Goal: Contribute content: Add original content to the website for others to see

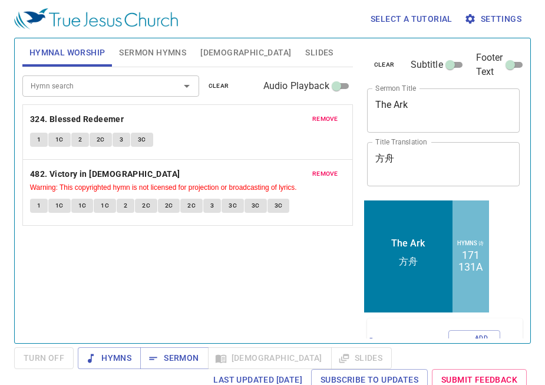
click at [325, 116] on span "remove" at bounding box center [325, 119] width 26 height 11
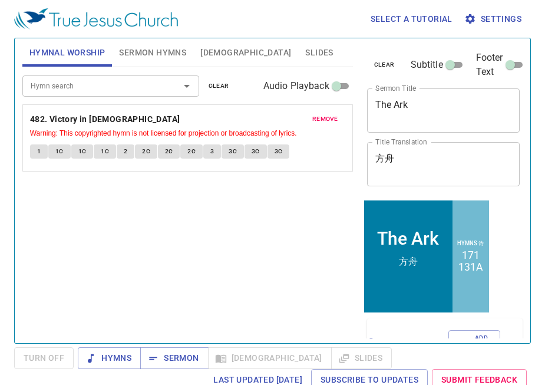
click at [325, 116] on span "remove" at bounding box center [325, 119] width 26 height 11
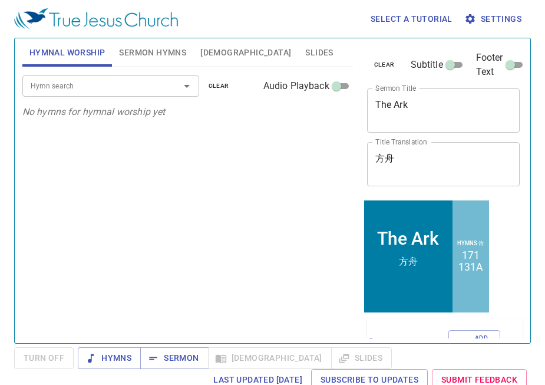
click at [122, 80] on input "Hymn search" at bounding box center [93, 86] width 135 height 14
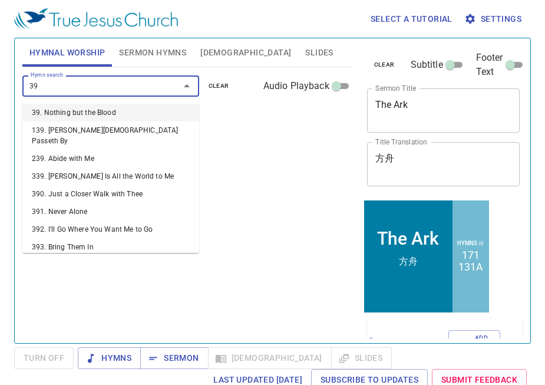
type input "398"
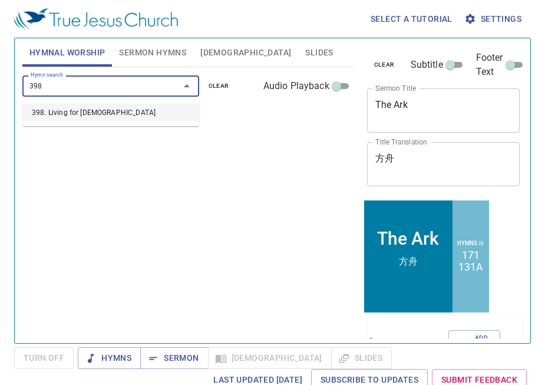
click at [96, 109] on li "398. Living for Jesus" at bounding box center [110, 113] width 177 height 18
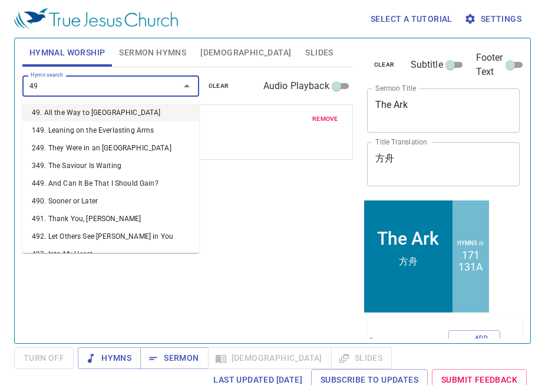
type input "492"
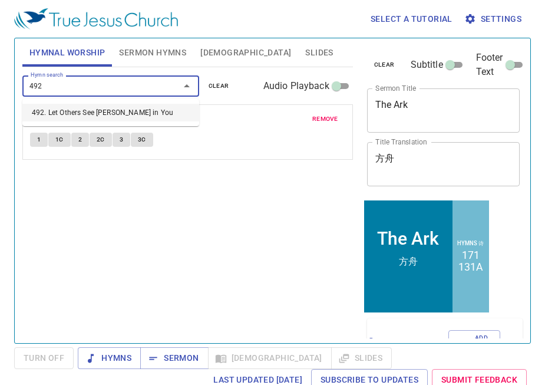
click at [88, 114] on li "492. Let Others See Jesus in You" at bounding box center [110, 113] width 177 height 18
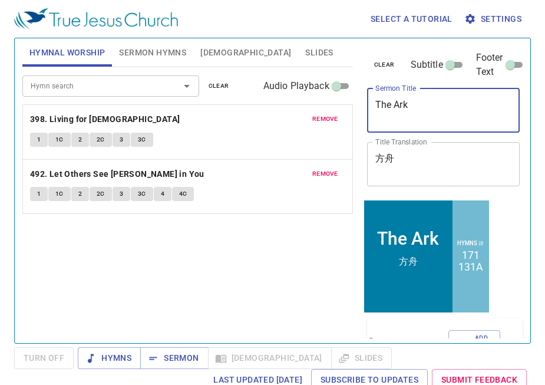
drag, startPoint x: 430, startPoint y: 108, endPoint x: 304, endPoint y: 108, distance: 126.1
click at [304, 108] on div "Hymnal Worship Sermon Hymns Bible Slides Hymn search Hymn search clear Audio Pl…" at bounding box center [273, 186] width 510 height 305
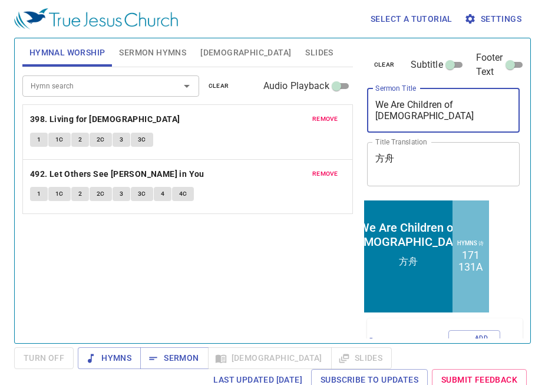
type textarea "We Are Children of [DEMOGRAPHIC_DATA]"
click at [424, 174] on textarea "方舟" at bounding box center [443, 164] width 137 height 22
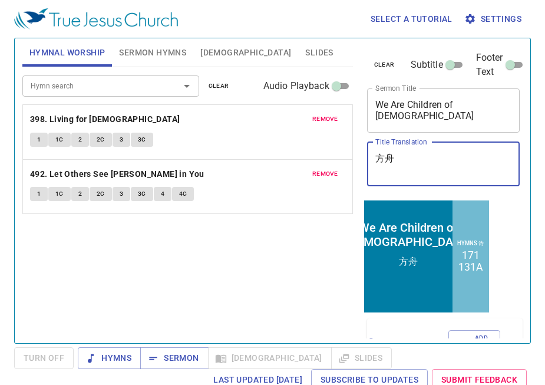
type textarea "方"
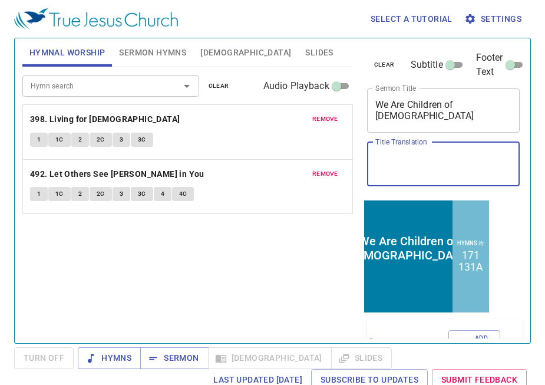
click at [328, 116] on span "remove" at bounding box center [325, 119] width 26 height 11
click at [328, 169] on span "remove" at bounding box center [325, 174] width 26 height 11
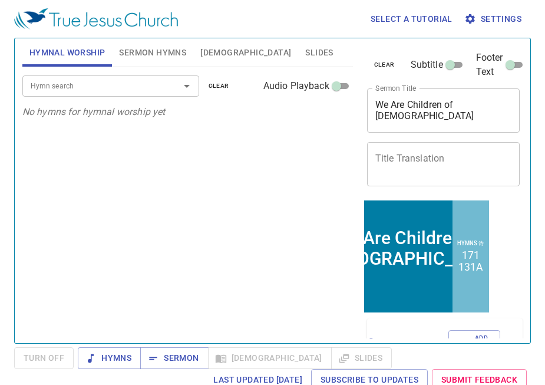
click at [155, 62] on button "Sermon Hymns" at bounding box center [152, 52] width 81 height 28
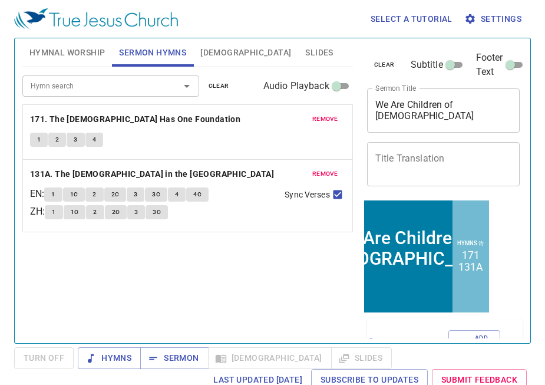
click at [331, 114] on span "remove" at bounding box center [325, 119] width 26 height 11
click at [331, 169] on span "remove" at bounding box center [325, 174] width 26 height 11
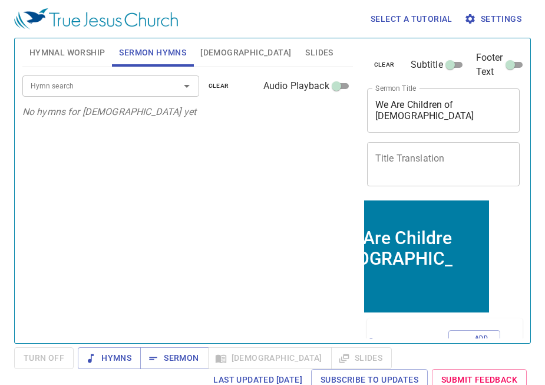
click at [331, 114] on p "No hymns for sermon yet" at bounding box center [187, 112] width 331 height 14
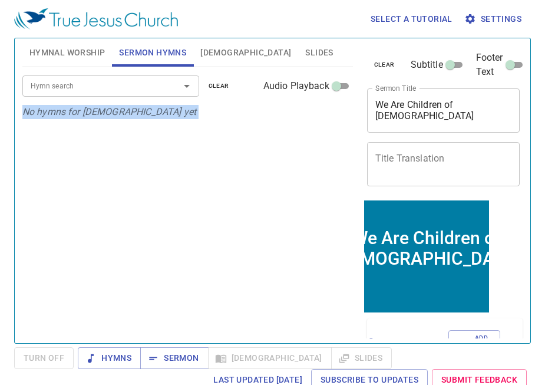
click at [144, 85] on input "Hymn search" at bounding box center [93, 86] width 135 height 14
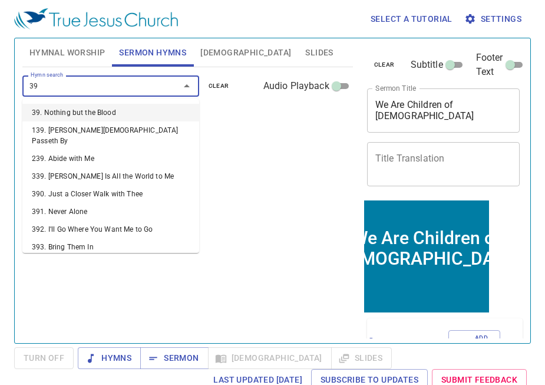
type input "398"
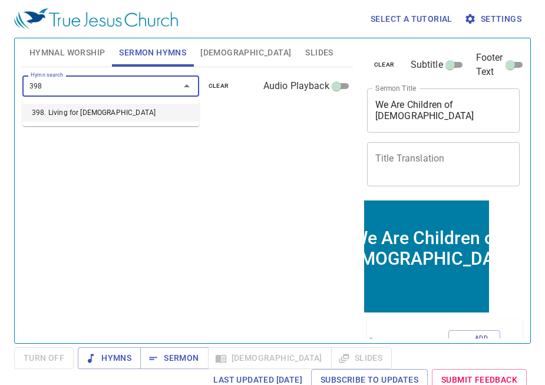
click at [132, 109] on li "398. Living for [DEMOGRAPHIC_DATA]" at bounding box center [110, 113] width 177 height 18
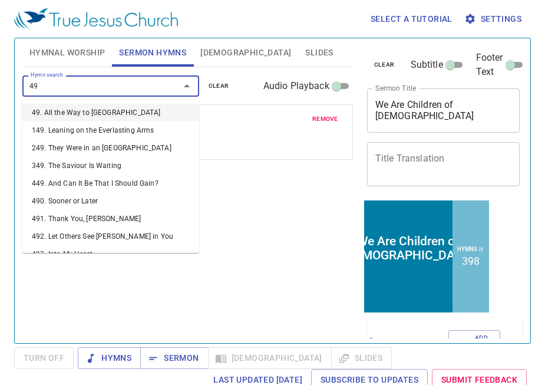
type input "492"
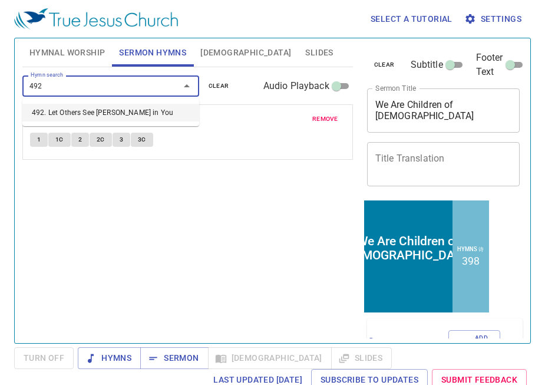
click at [111, 110] on li "492. Let Others See [PERSON_NAME] in You" at bounding box center [110, 113] width 177 height 18
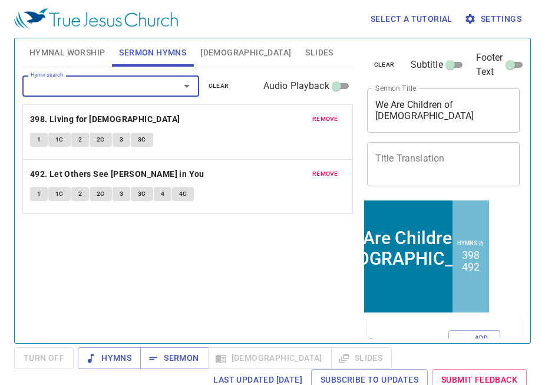
click at [93, 56] on span "Hymnal Worship" at bounding box center [67, 52] width 76 height 15
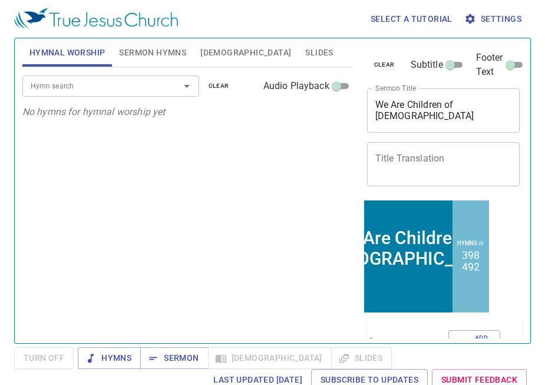
click at [305, 52] on span "Slides" at bounding box center [319, 52] width 28 height 15
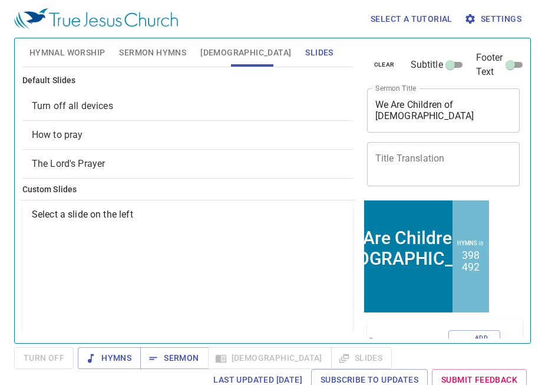
click at [200, 103] on span "Turn off all devices" at bounding box center [188, 106] width 312 height 14
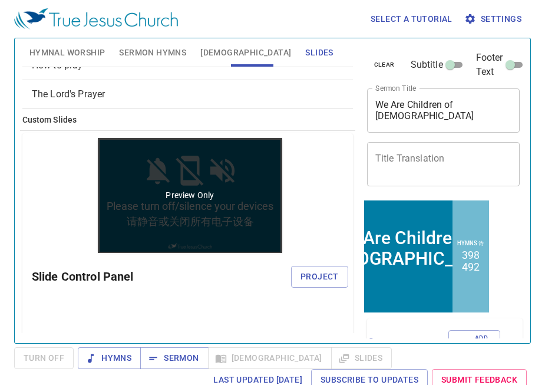
scroll to position [71, 0]
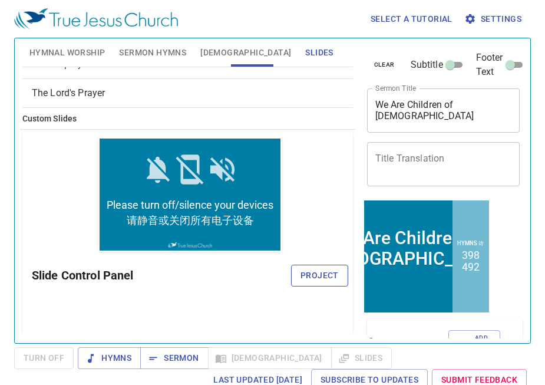
click at [315, 272] on span "Project" at bounding box center [320, 275] width 38 height 15
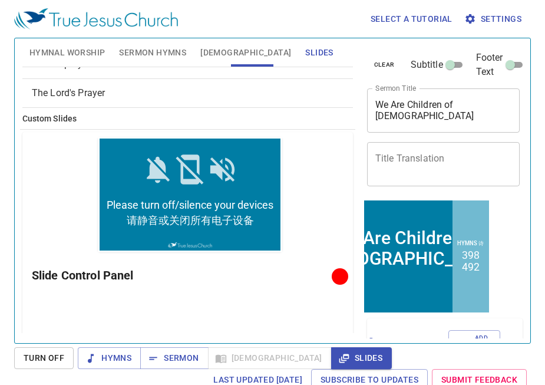
click at [214, 55] on span "Bible" at bounding box center [245, 52] width 91 height 15
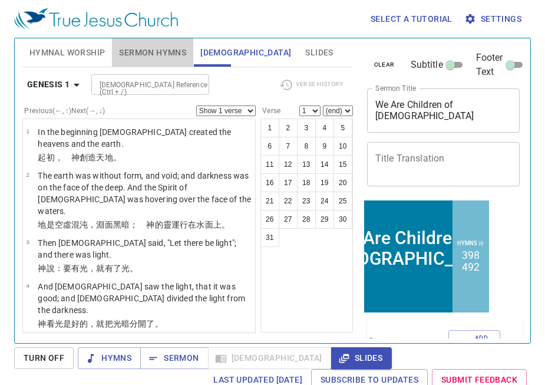
click at [148, 53] on span "Sermon Hymns" at bounding box center [152, 52] width 67 height 15
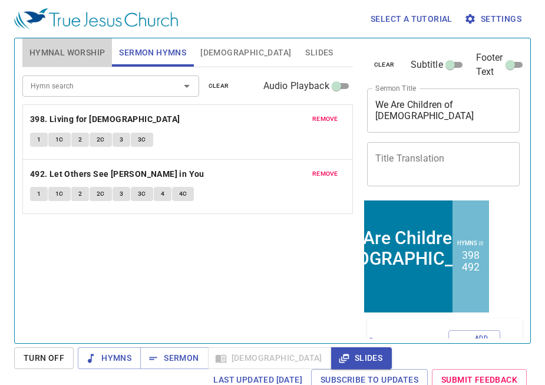
click at [67, 58] on span "Hymnal Worship" at bounding box center [67, 52] width 76 height 15
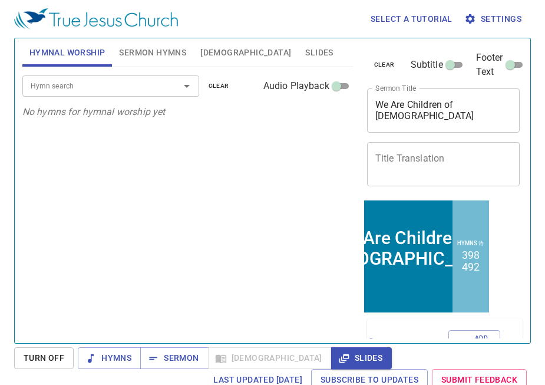
click at [67, 83] on input "Hymn search" at bounding box center [93, 86] width 135 height 14
click at [454, 64] on input "Subtitle" at bounding box center [450, 67] width 42 height 14
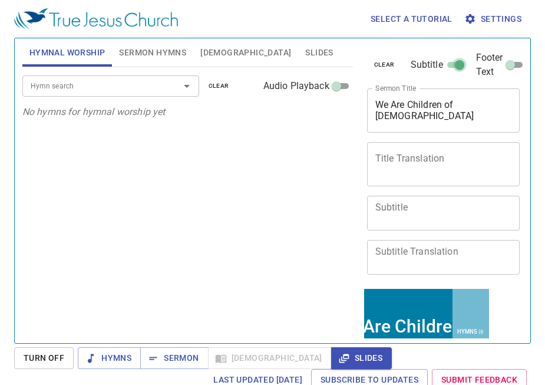
click at [454, 64] on input "Subtitle" at bounding box center [460, 67] width 42 height 14
checkbox input "false"
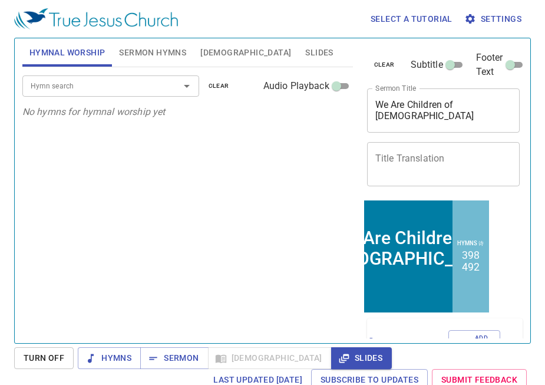
click at [72, 83] on input "Hymn search" at bounding box center [93, 86] width 135 height 14
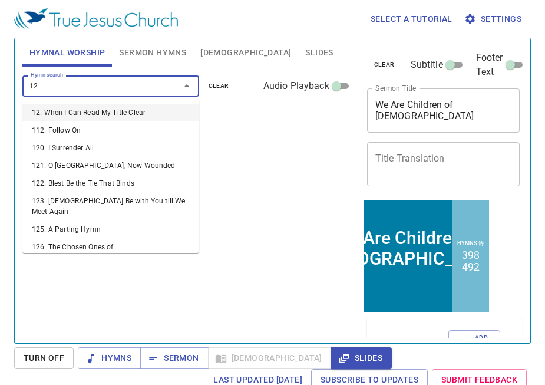
type input "126"
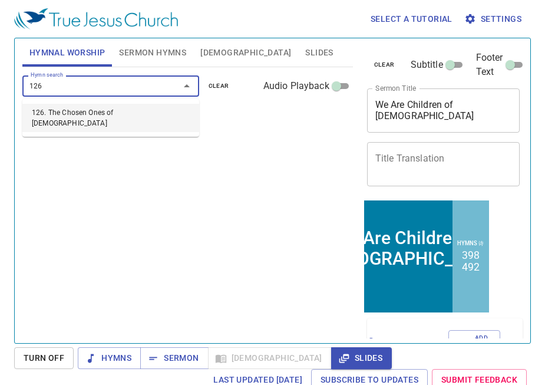
click at [62, 113] on li "126. The Chosen Ones of [DEMOGRAPHIC_DATA]" at bounding box center [110, 118] width 177 height 28
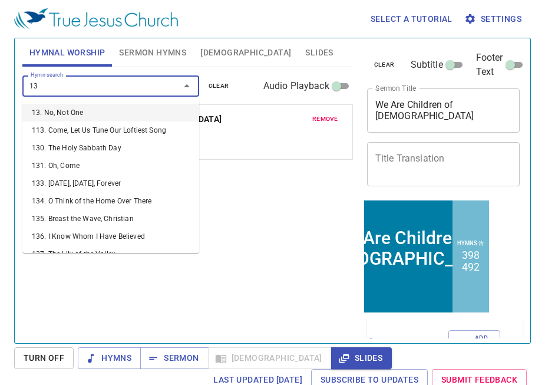
type input "137"
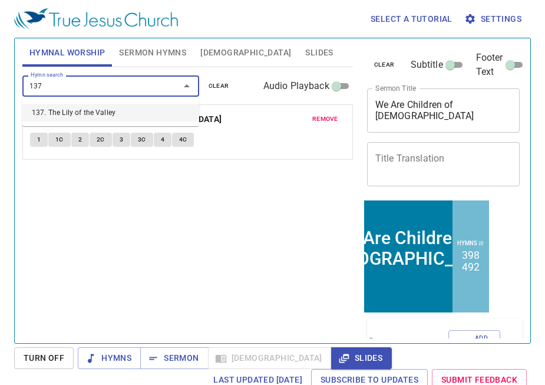
click at [62, 113] on li "137. The Lily of the Valley" at bounding box center [110, 113] width 177 height 18
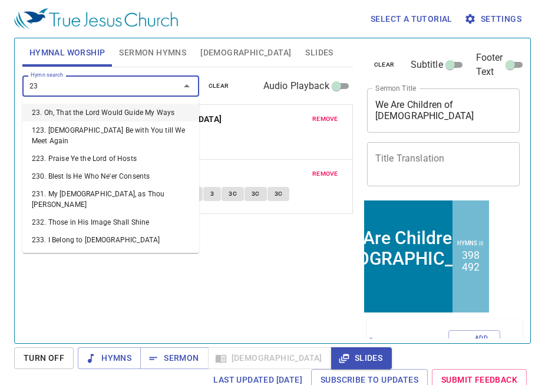
type input "233"
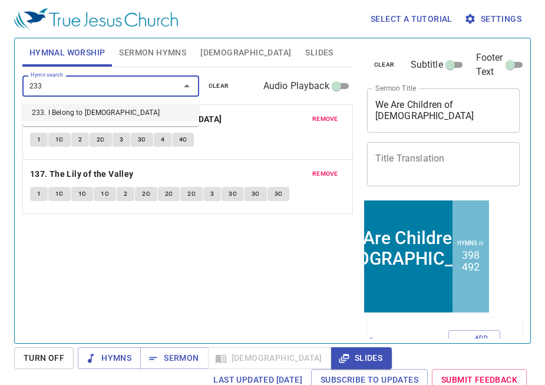
click at [61, 118] on li "233. I Belong to [DEMOGRAPHIC_DATA]" at bounding box center [110, 113] width 177 height 18
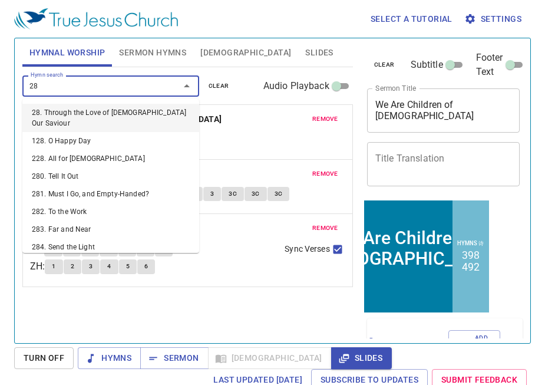
type input "284"
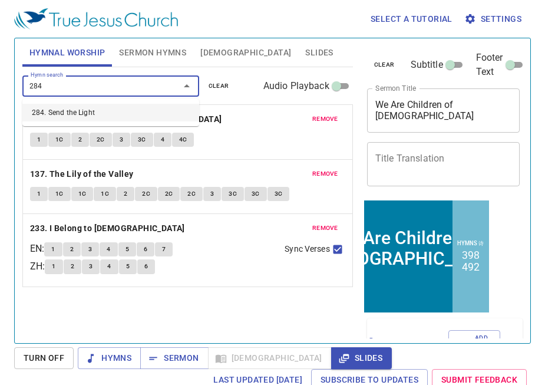
click at [70, 111] on li "284. Send the Light" at bounding box center [110, 113] width 177 height 18
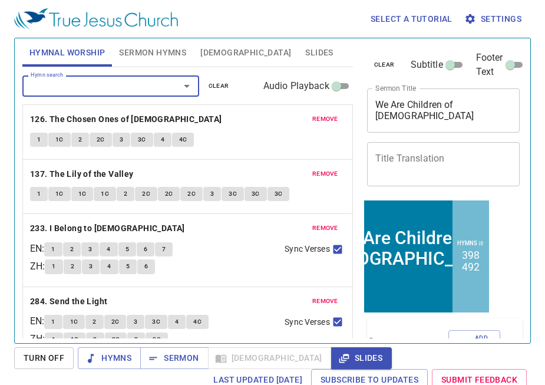
click at [460, 169] on textarea "Title Translation" at bounding box center [443, 164] width 137 height 22
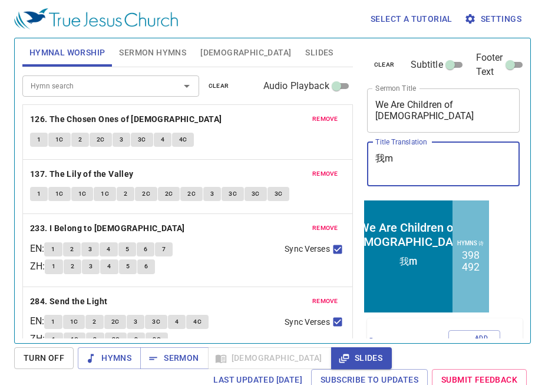
type textarea "我me"
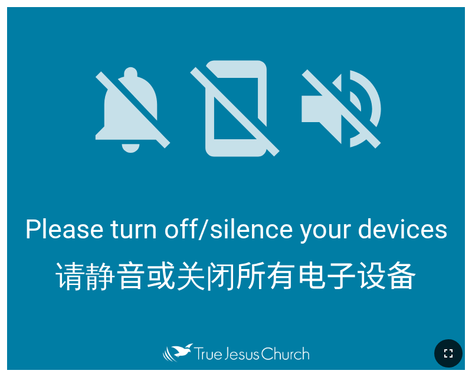
click at [449, 350] on icon "button" at bounding box center [448, 353] width 8 height 8
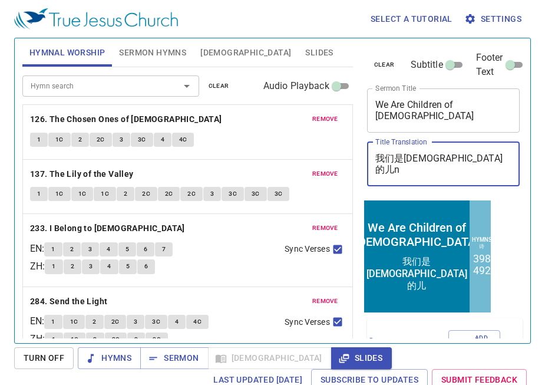
type textarea "我们是神的儿"
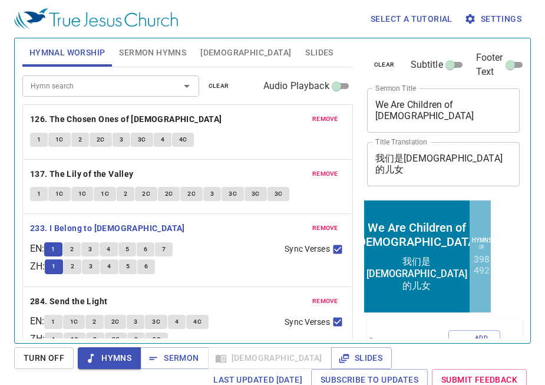
click at [74, 250] on span "2" at bounding box center [72, 249] width 4 height 11
click at [74, 252] on span "2" at bounding box center [72, 249] width 4 height 11
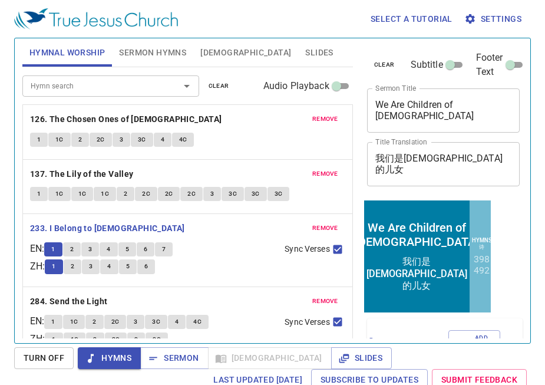
click at [74, 252] on span "2" at bounding box center [72, 249] width 4 height 11
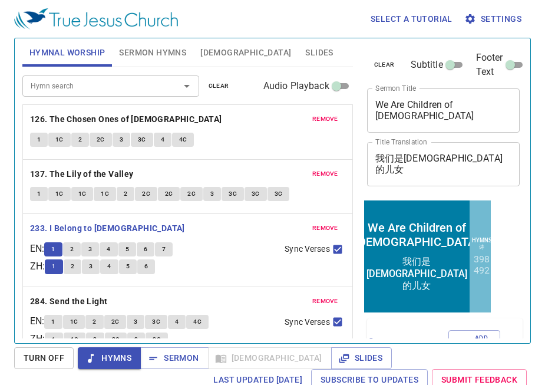
click at [74, 252] on span "2" at bounding box center [72, 249] width 4 height 11
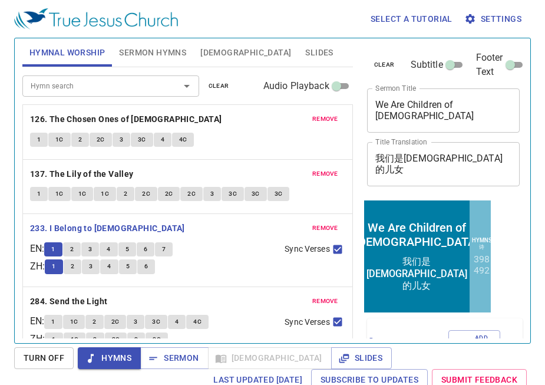
click at [81, 247] on button "2" at bounding box center [72, 249] width 18 height 14
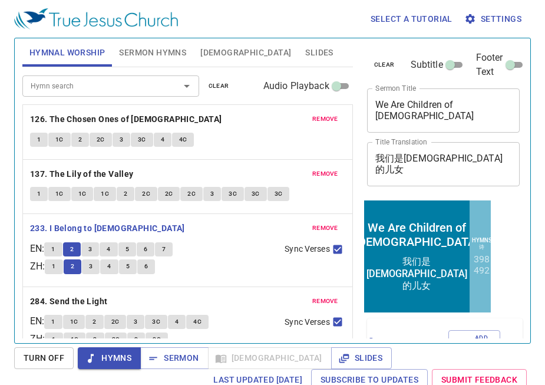
click at [81, 247] on button "2" at bounding box center [72, 249] width 18 height 14
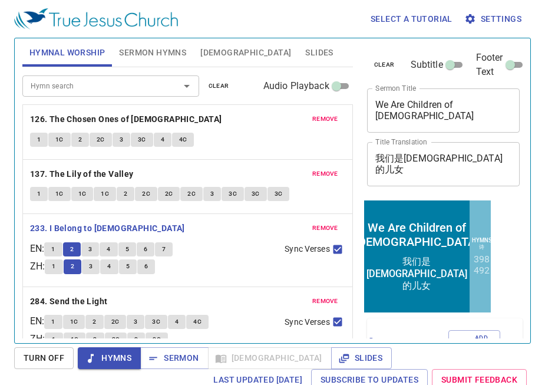
click at [81, 247] on button "2" at bounding box center [72, 249] width 18 height 14
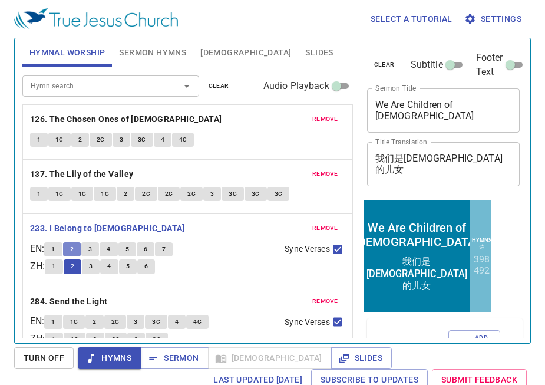
click at [81, 247] on button "2" at bounding box center [72, 249] width 18 height 14
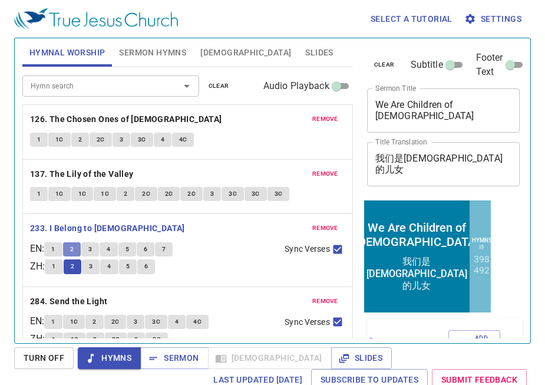
click at [81, 247] on button "2" at bounding box center [72, 249] width 18 height 14
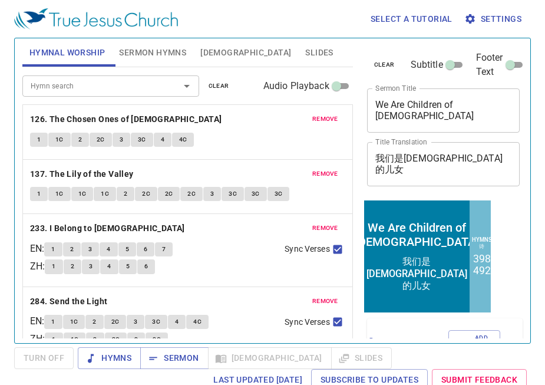
scroll to position [21, 0]
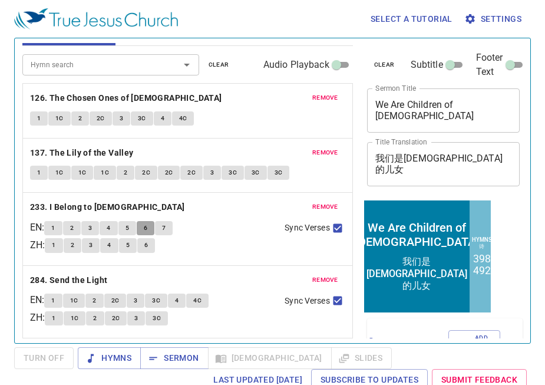
click at [147, 228] on span "6" at bounding box center [146, 228] width 4 height 11
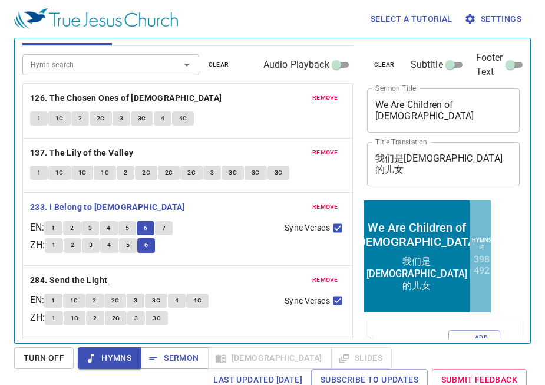
click at [60, 282] on b "284. Send the Light" at bounding box center [69, 280] width 78 height 15
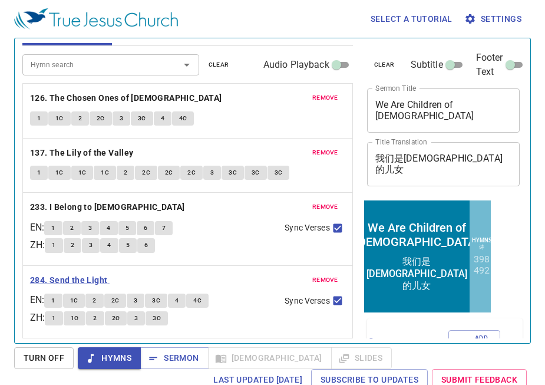
scroll to position [5, 0]
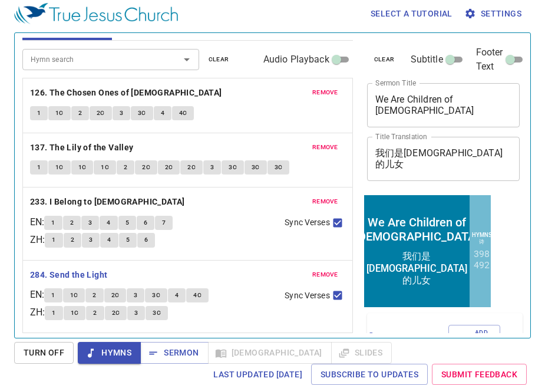
click at [55, 294] on span "1" at bounding box center [53, 295] width 4 height 11
click at [78, 297] on span "1C" at bounding box center [74, 295] width 8 height 11
click at [96, 292] on span "2" at bounding box center [95, 295] width 4 height 11
click at [116, 297] on span "2C" at bounding box center [115, 295] width 8 height 11
click at [142, 295] on button "3" at bounding box center [136, 295] width 18 height 14
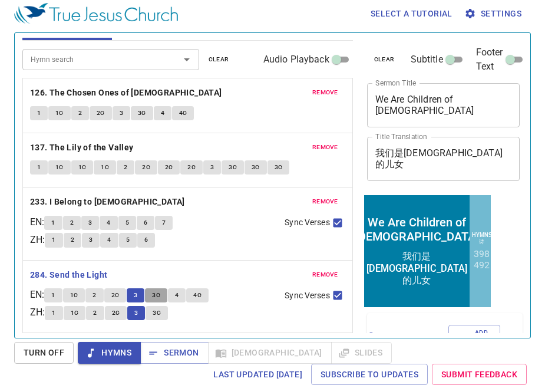
click at [160, 293] on span "3C" at bounding box center [156, 295] width 8 height 11
click at [176, 292] on button "4" at bounding box center [177, 295] width 18 height 14
click at [202, 294] on span "4C" at bounding box center [197, 295] width 8 height 11
click at [180, 358] on span "Sermon" at bounding box center [174, 352] width 49 height 15
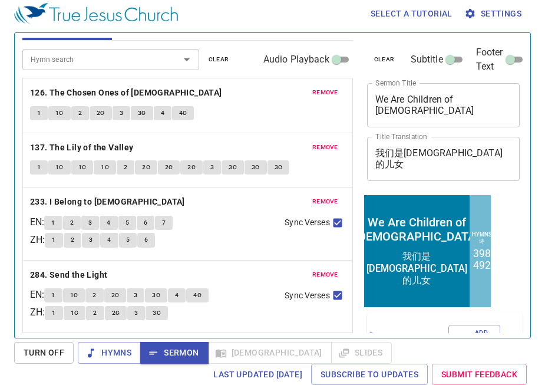
scroll to position [0, 0]
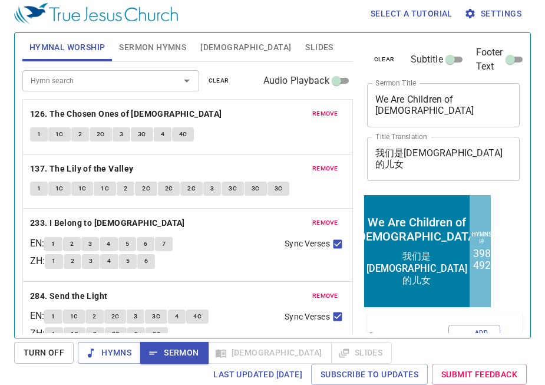
click at [161, 47] on span "Sermon Hymns" at bounding box center [152, 47] width 67 height 15
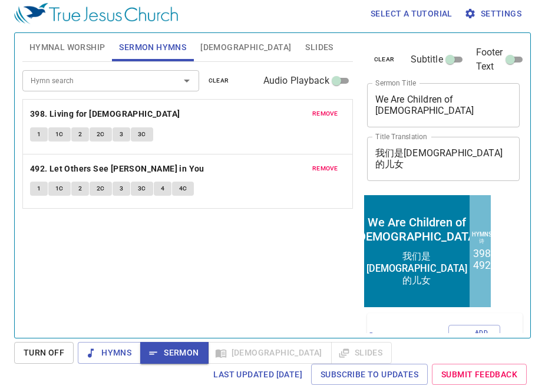
click at [41, 129] on button "1" at bounding box center [39, 134] width 18 height 14
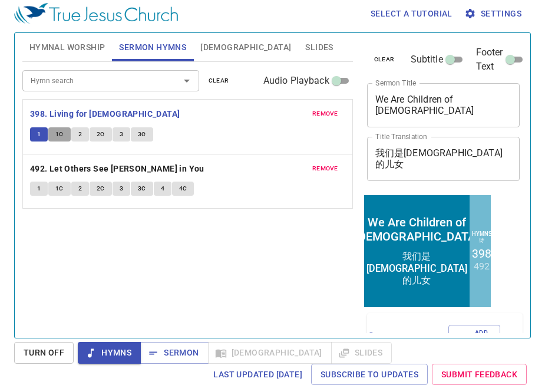
click at [58, 131] on span "1C" at bounding box center [59, 134] width 8 height 11
click at [78, 134] on span "2" at bounding box center [80, 134] width 4 height 11
click at [94, 136] on button "2C" at bounding box center [101, 134] width 22 height 14
click at [123, 133] on button "3" at bounding box center [122, 134] width 18 height 14
click at [135, 134] on button "3C" at bounding box center [142, 134] width 22 height 14
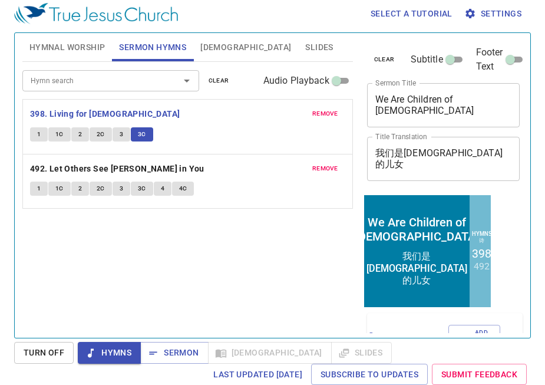
click at [157, 52] on span "Sermon Hymns" at bounding box center [152, 47] width 67 height 15
click at [84, 52] on span "Hymnal Worship" at bounding box center [67, 47] width 76 height 15
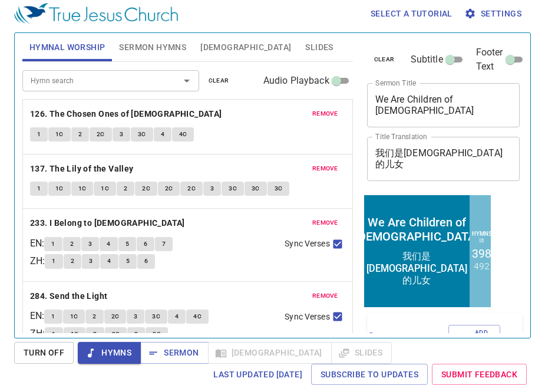
click at [210, 45] on span "[DEMOGRAPHIC_DATA]" at bounding box center [245, 47] width 91 height 15
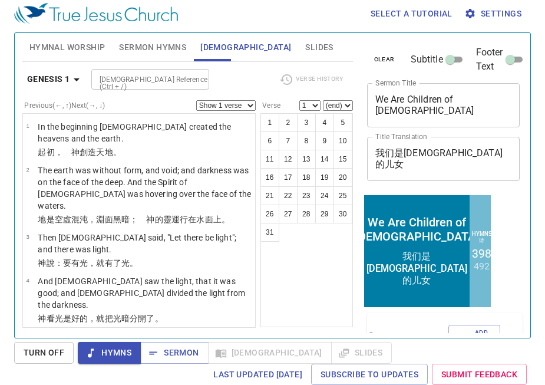
click at [305, 42] on span "Slides" at bounding box center [319, 47] width 28 height 15
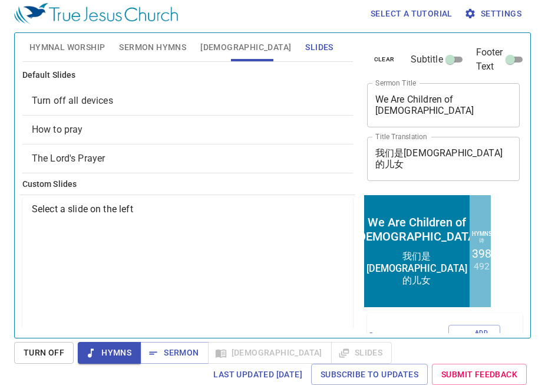
click at [215, 49] on span "[DEMOGRAPHIC_DATA]" at bounding box center [245, 47] width 91 height 15
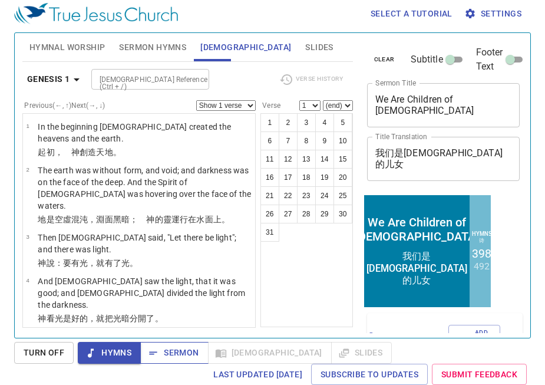
click at [175, 357] on span "Sermon" at bounding box center [174, 352] width 49 height 15
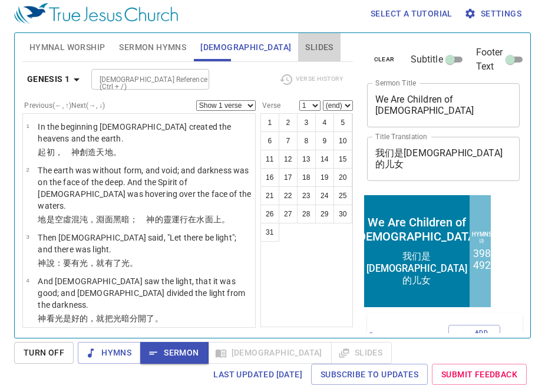
click at [298, 56] on button "Slides" at bounding box center [319, 47] width 42 height 28
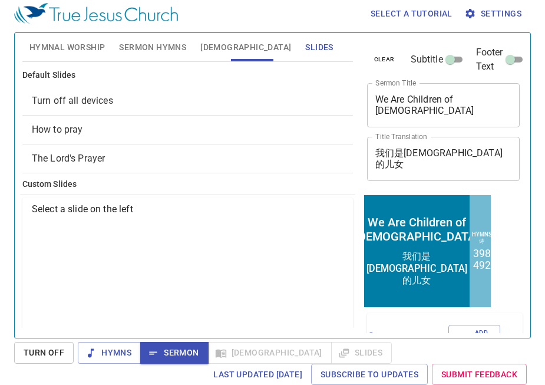
click at [206, 54] on span "[DEMOGRAPHIC_DATA]" at bounding box center [245, 47] width 91 height 15
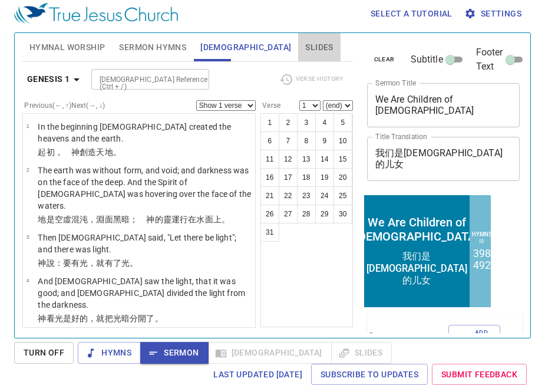
click at [305, 44] on span "Slides" at bounding box center [319, 47] width 28 height 15
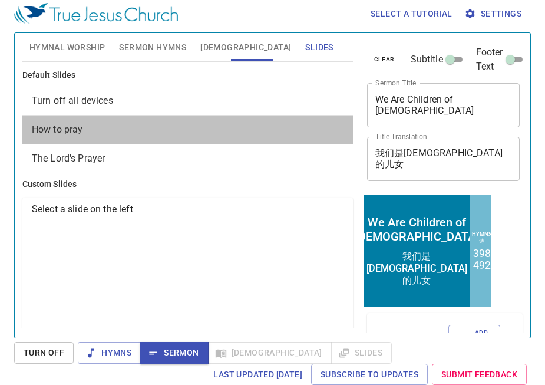
click at [208, 131] on span "How to pray" at bounding box center [188, 130] width 312 height 14
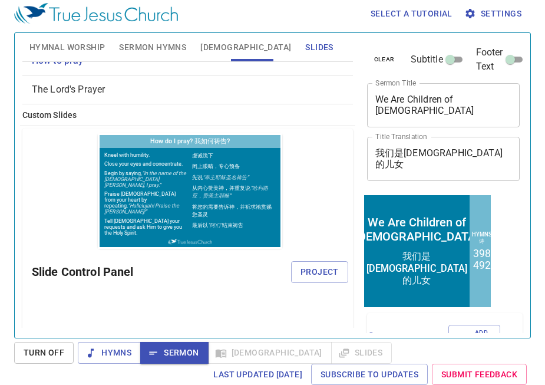
scroll to position [91, 0]
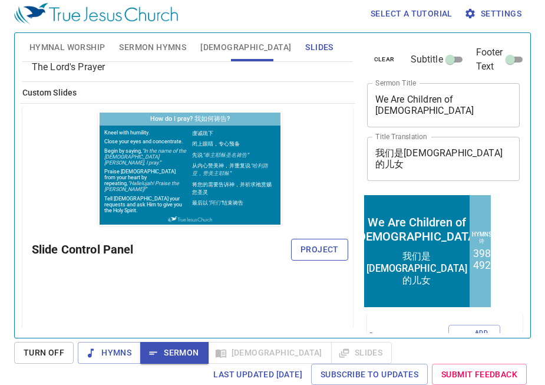
click at [322, 243] on span "Project" at bounding box center [320, 249] width 38 height 15
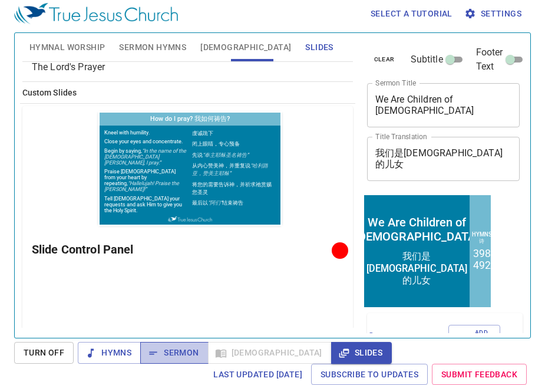
click at [191, 345] on span "Sermon" at bounding box center [174, 352] width 49 height 15
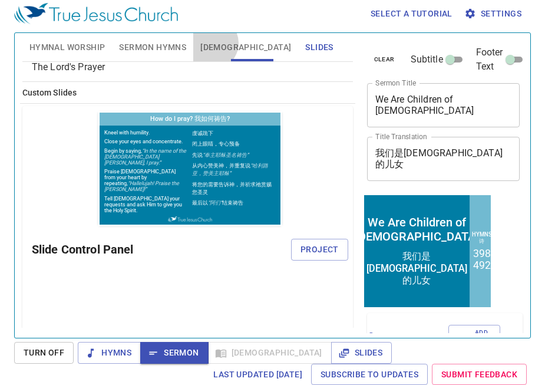
click at [211, 43] on span "[DEMOGRAPHIC_DATA]" at bounding box center [245, 47] width 91 height 15
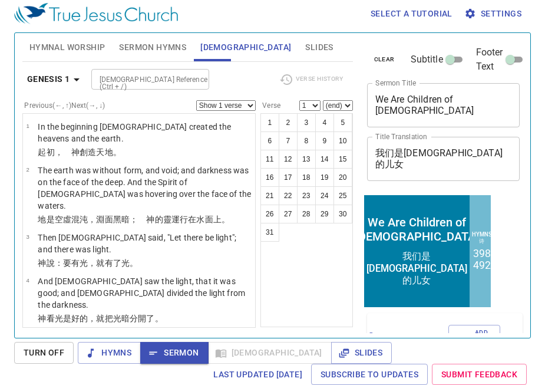
click at [78, 81] on icon "button" at bounding box center [77, 79] width 14 height 14
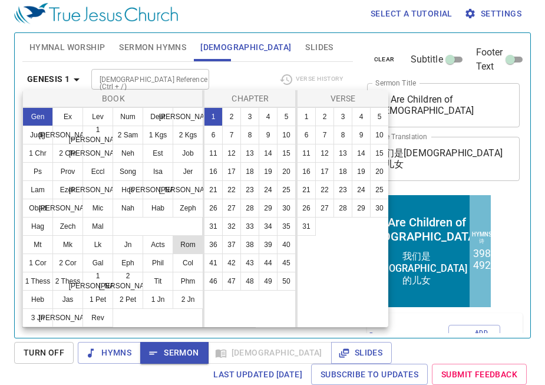
click at [194, 240] on button "Rom" at bounding box center [188, 244] width 31 height 19
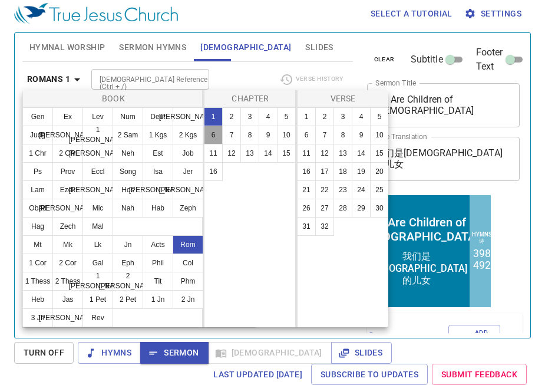
click at [215, 132] on button "6" at bounding box center [213, 135] width 19 height 19
click at [347, 150] on button "13" at bounding box center [343, 153] width 19 height 19
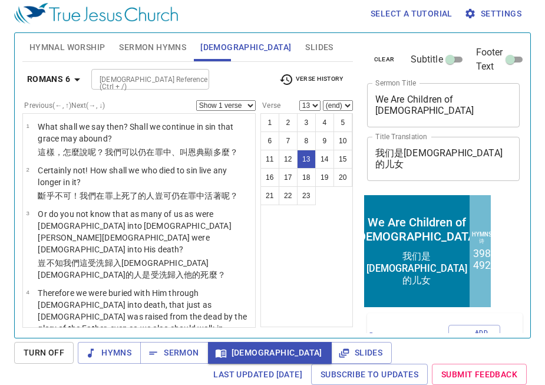
scroll to position [591, 0]
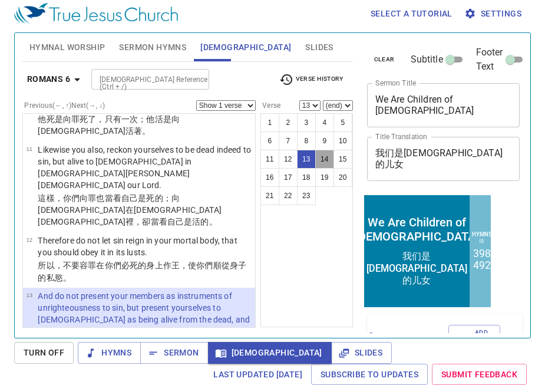
click at [325, 159] on button "14" at bounding box center [324, 159] width 19 height 19
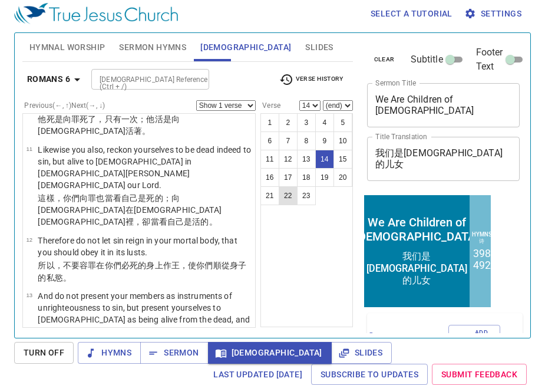
click at [288, 196] on button "22" at bounding box center [288, 195] width 19 height 19
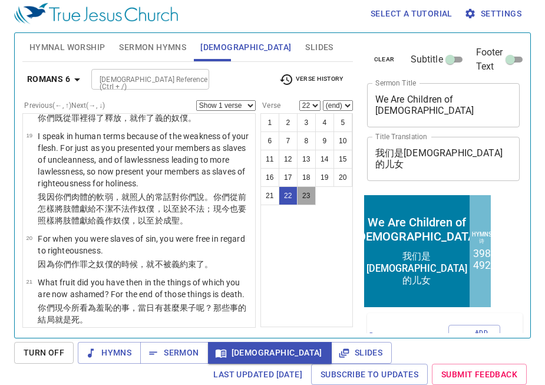
click at [299, 191] on button "23" at bounding box center [306, 195] width 19 height 19
click at [58, 67] on div "Romans 6 Bible Reference (Ctrl + /) Bible Reference (Ctrl + /) Verse History Pr…" at bounding box center [187, 195] width 331 height 266
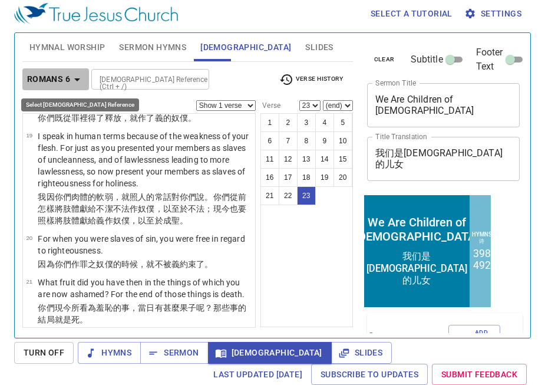
click at [62, 74] on b "Romans 6" at bounding box center [48, 79] width 43 height 15
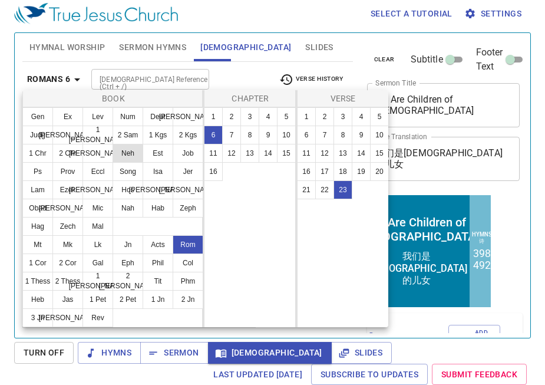
click at [121, 150] on button "Neh" at bounding box center [128, 153] width 31 height 19
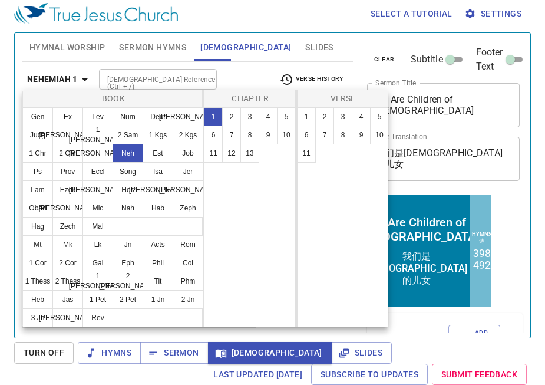
scroll to position [0, 0]
click at [134, 140] on button "2 Sam" at bounding box center [128, 135] width 31 height 19
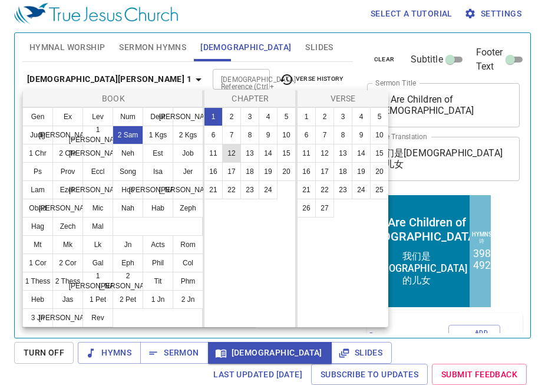
click at [236, 154] on button "12" at bounding box center [231, 153] width 19 height 19
click at [308, 120] on button "1" at bounding box center [306, 116] width 19 height 19
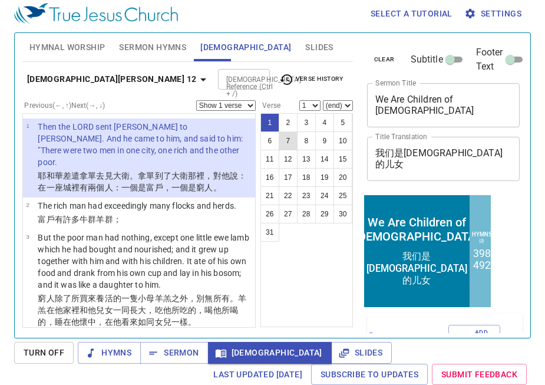
click at [287, 141] on button "7" at bounding box center [288, 140] width 19 height 19
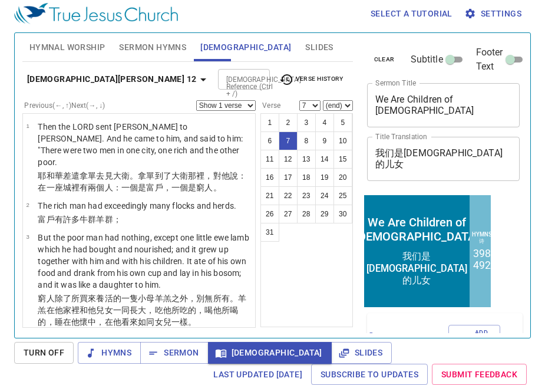
scroll to position [347, 0]
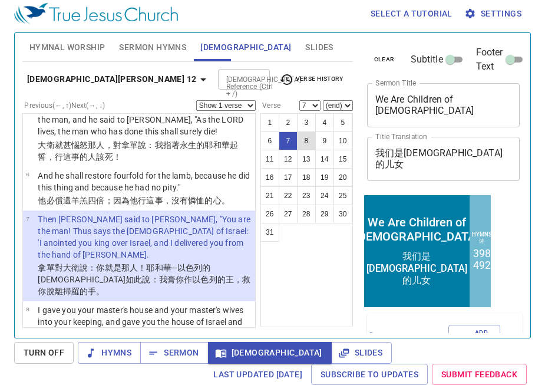
click at [309, 135] on button "8" at bounding box center [306, 140] width 19 height 19
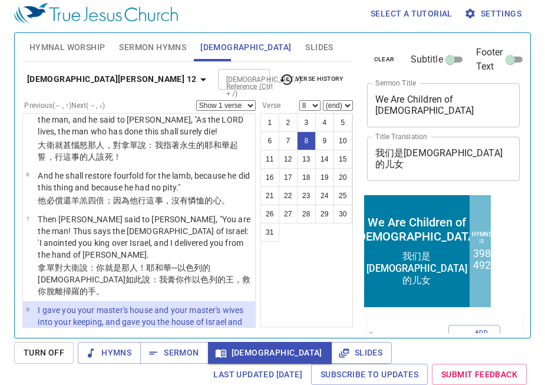
scroll to position [426, 0]
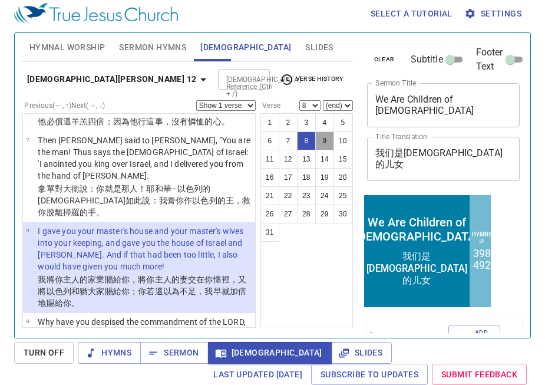
click at [326, 141] on button "9" at bounding box center [324, 140] width 19 height 19
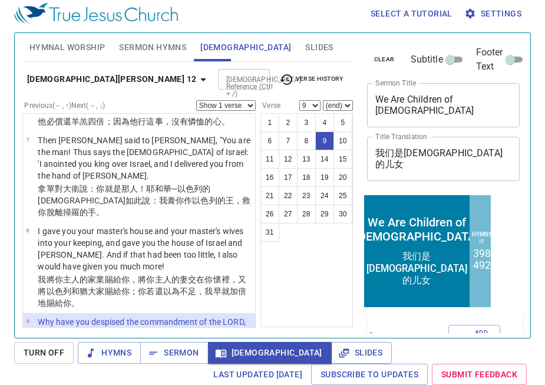
scroll to position [516, 0]
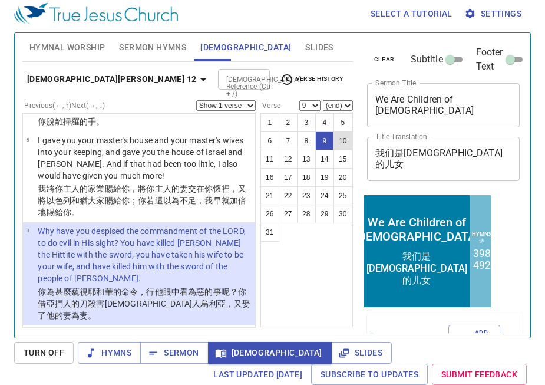
click at [344, 141] on button "10" at bounding box center [343, 140] width 19 height 19
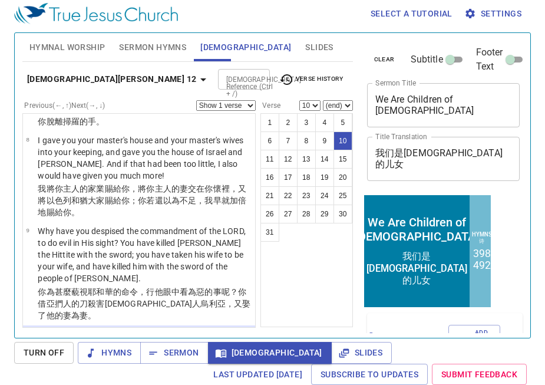
scroll to position [596, 0]
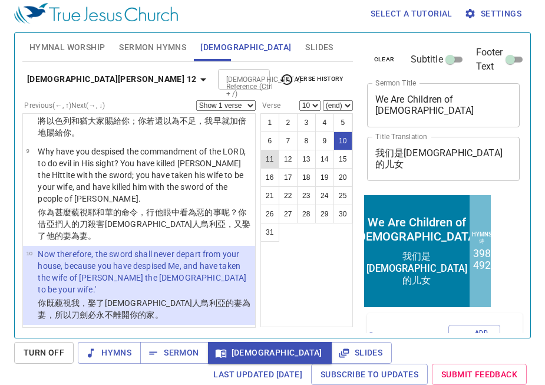
click at [277, 161] on button "11" at bounding box center [270, 159] width 19 height 19
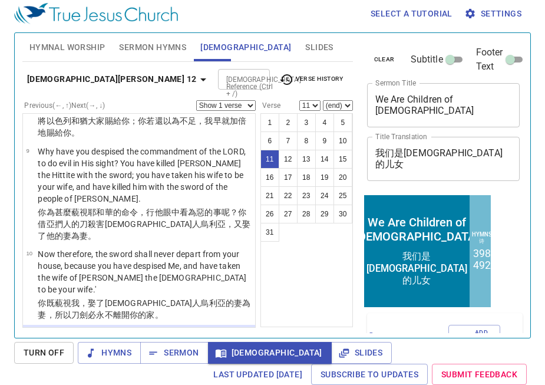
scroll to position [669, 0]
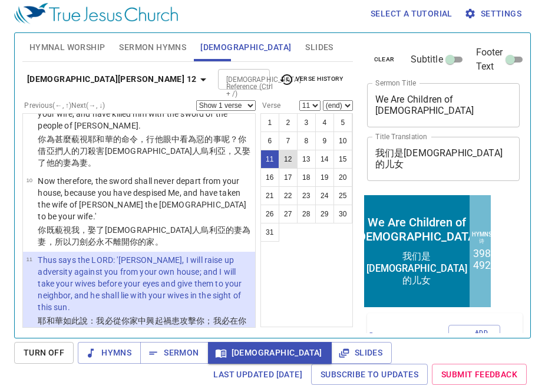
click at [290, 158] on button "12" at bounding box center [288, 159] width 19 height 19
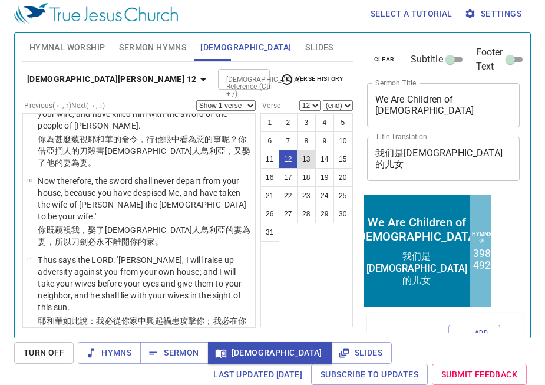
click at [306, 156] on button "13" at bounding box center [306, 159] width 19 height 19
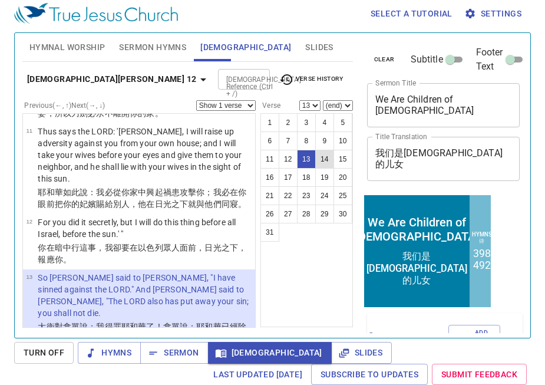
click at [322, 163] on button "14" at bounding box center [324, 159] width 19 height 19
select select "14"
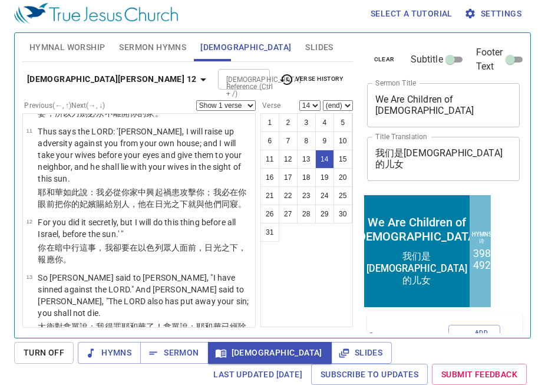
click at [222, 84] on input "Bible Reference (Ctrl + /)" at bounding box center [235, 79] width 26 height 14
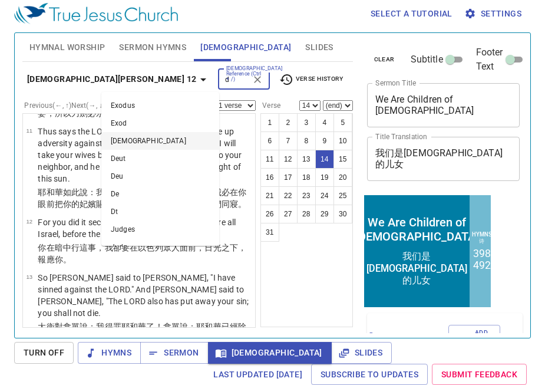
click at [131, 137] on li "Deuteronomy" at bounding box center [160, 141] width 118 height 18
type input "d"
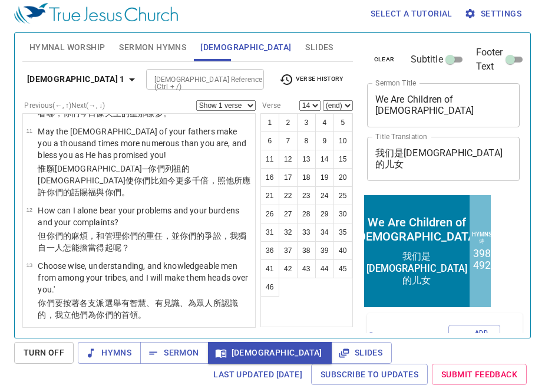
scroll to position [0, 0]
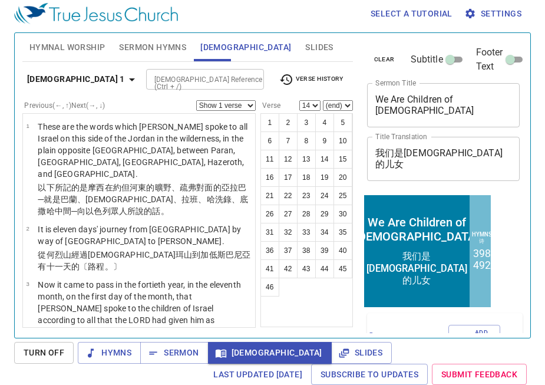
click at [78, 81] on b "Deuteronomy 1" at bounding box center [76, 79] width 98 height 15
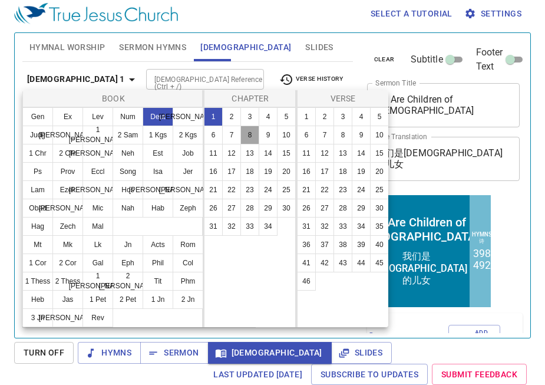
click at [251, 135] on button "8" at bounding box center [249, 135] width 19 height 19
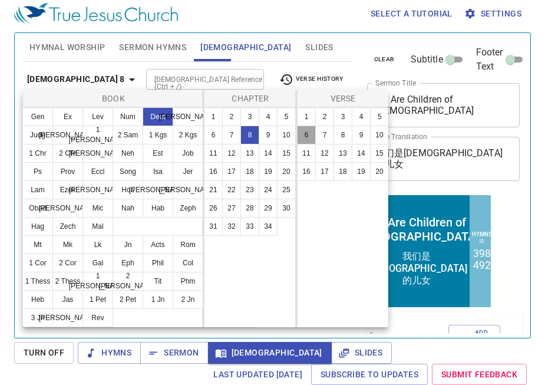
click at [305, 134] on button "6" at bounding box center [306, 135] width 19 height 19
select select "6"
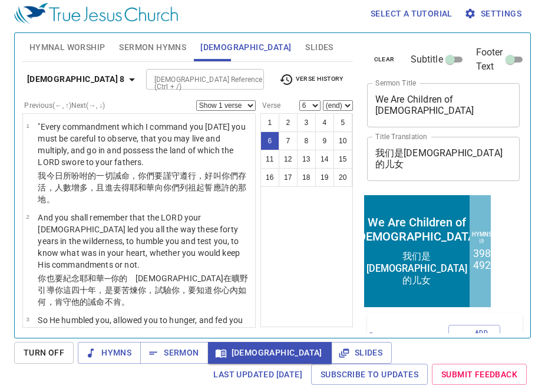
scroll to position [303, 0]
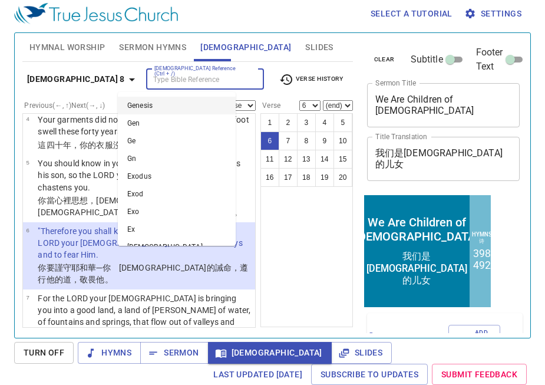
click at [150, 78] on input "Bible Reference (Ctrl + /)" at bounding box center [195, 79] width 91 height 14
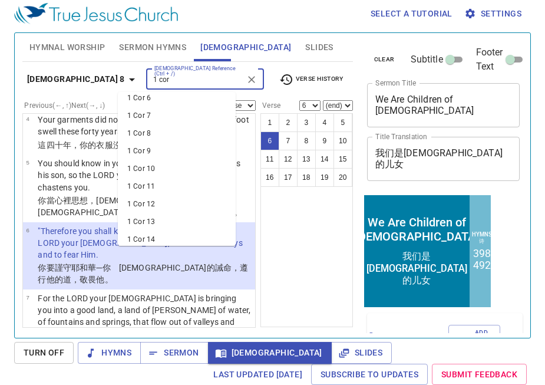
scroll to position [139, 0]
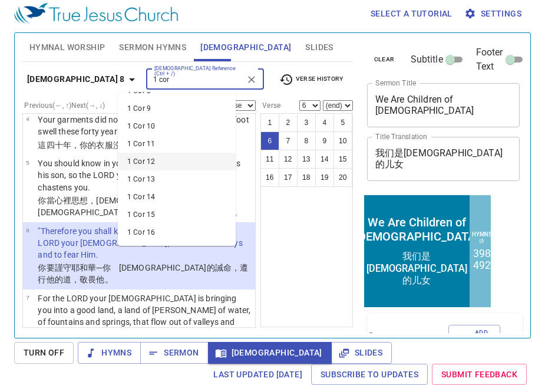
type input "1 cor"
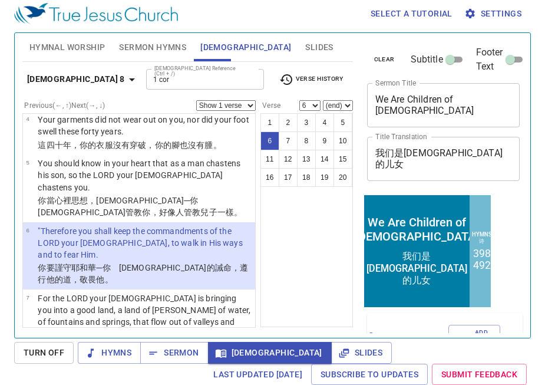
click at [342, 266] on div "1 2 3 4 5 6 7 8 9 10 11 12 13 14 15 16 17 18 19 20" at bounding box center [307, 220] width 93 height 214
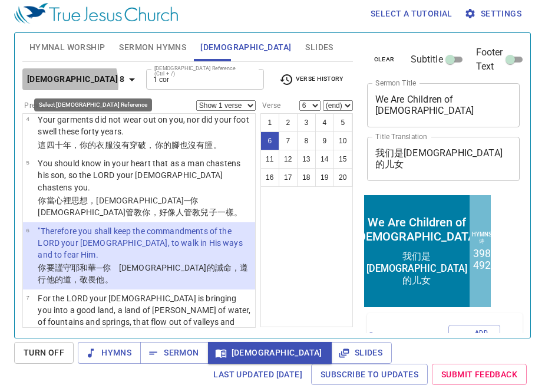
click at [60, 84] on b "Deuteronomy 8" at bounding box center [76, 79] width 98 height 15
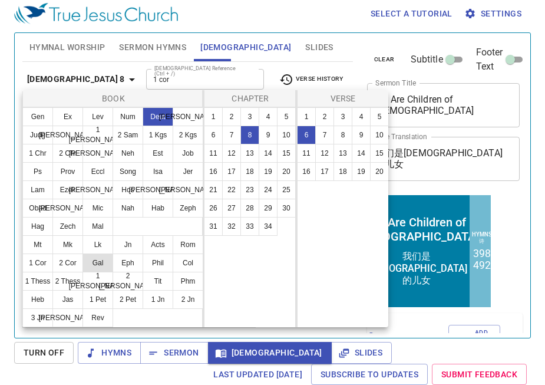
click at [89, 266] on button "Gal" at bounding box center [98, 262] width 31 height 19
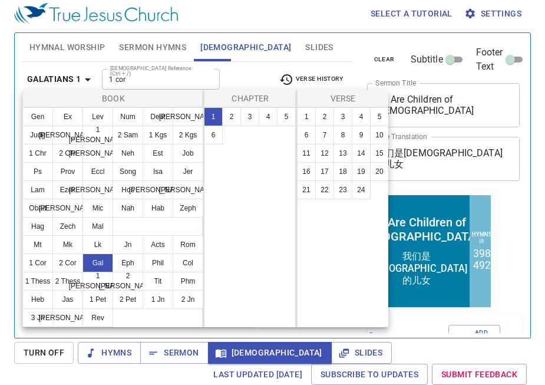
scroll to position [0, 0]
click at [282, 121] on button "5" at bounding box center [286, 116] width 19 height 19
click at [341, 154] on button "13" at bounding box center [343, 153] width 19 height 19
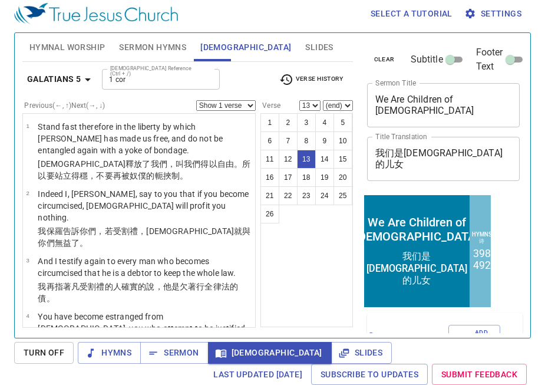
scroll to position [549, 0]
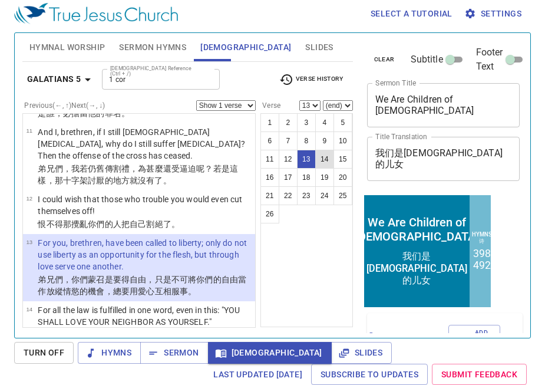
click at [319, 162] on button "14" at bounding box center [324, 159] width 19 height 19
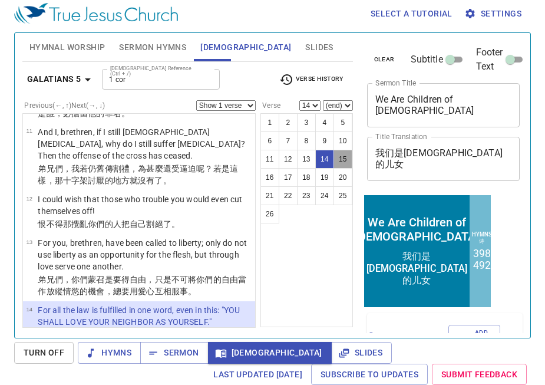
click at [341, 163] on button "15" at bounding box center [343, 159] width 19 height 19
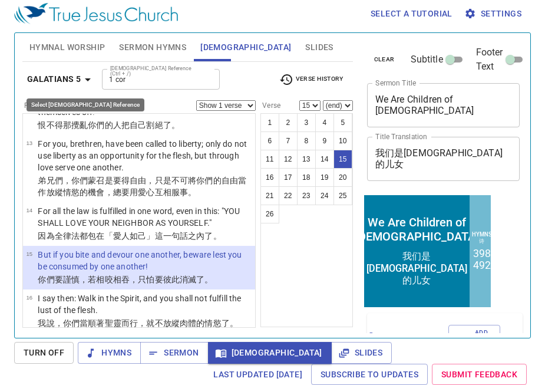
click at [80, 81] on b "Galatians 5" at bounding box center [54, 79] width 54 height 15
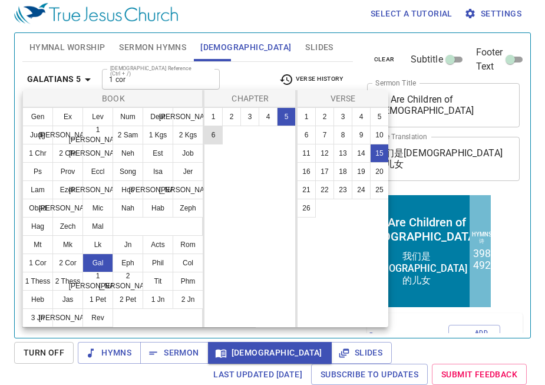
click at [219, 135] on button "6" at bounding box center [213, 135] width 19 height 19
click at [305, 115] on button "1" at bounding box center [306, 116] width 19 height 19
select select "1"
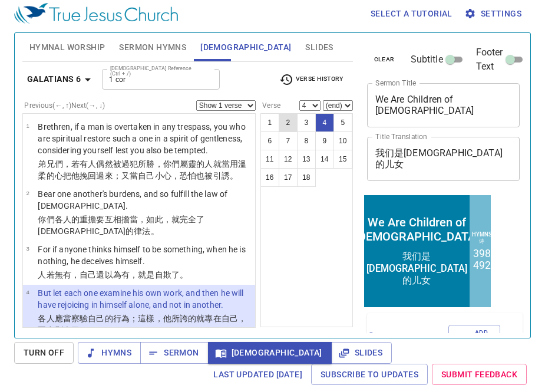
scroll to position [92, 0]
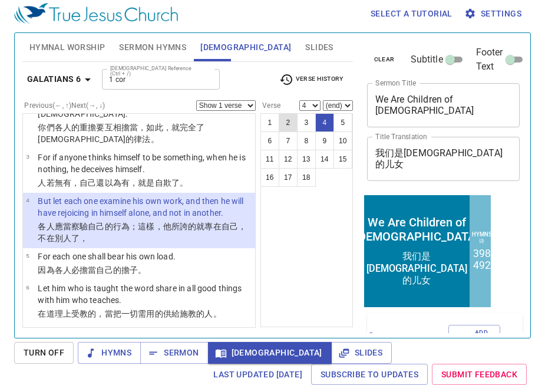
select select "5"
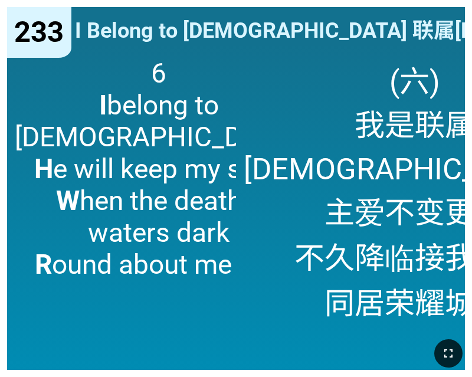
click at [453, 357] on icon "button" at bounding box center [448, 353] width 14 height 14
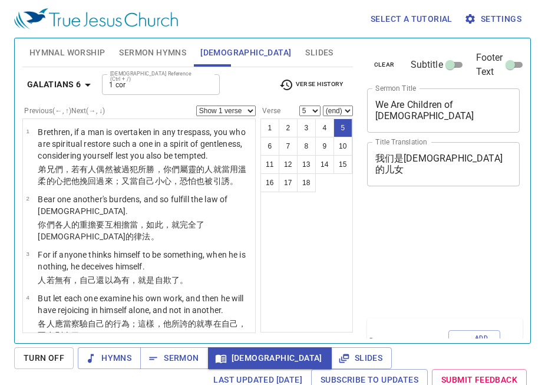
select select "5"
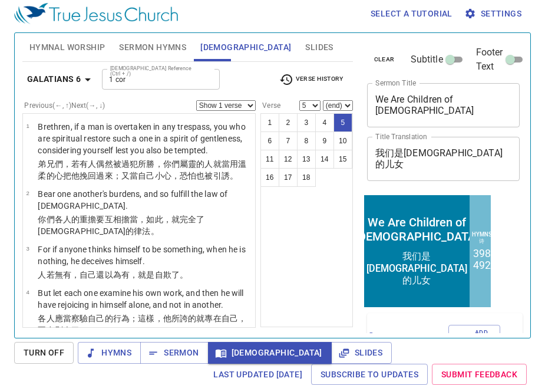
scroll to position [92, 0]
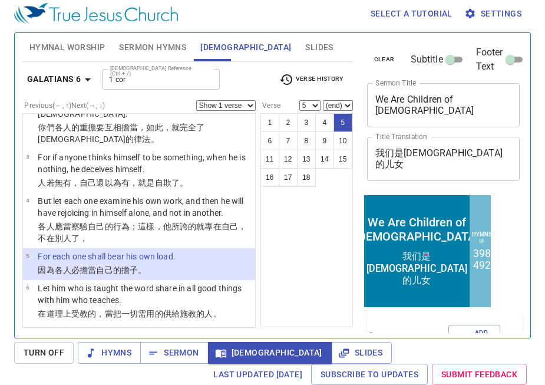
click at [31, 75] on b "Galatians 6" at bounding box center [54, 79] width 54 height 15
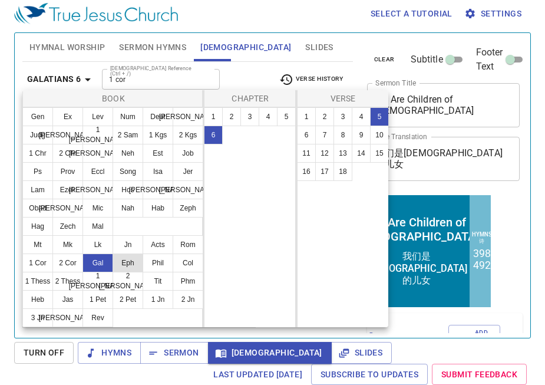
click at [131, 267] on button "Eph" at bounding box center [128, 262] width 31 height 19
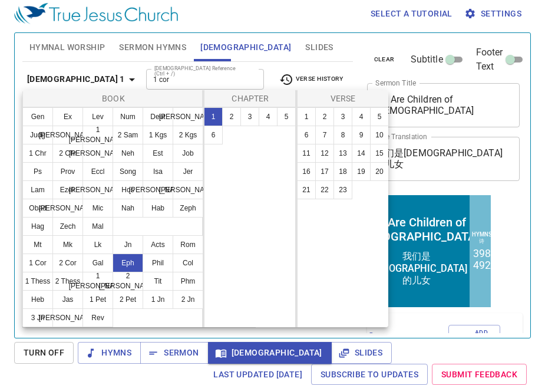
scroll to position [0, 0]
click at [196, 344] on div at bounding box center [272, 192] width 545 height 385
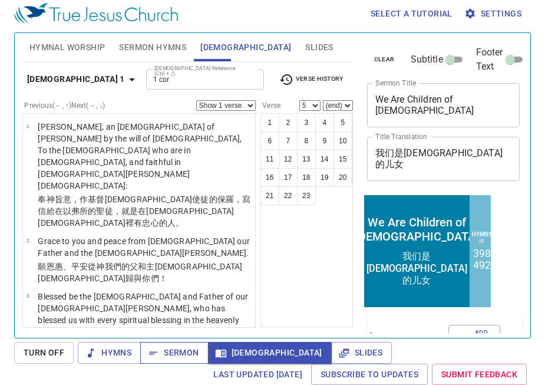
click at [191, 346] on span "Sermon" at bounding box center [174, 352] width 49 height 15
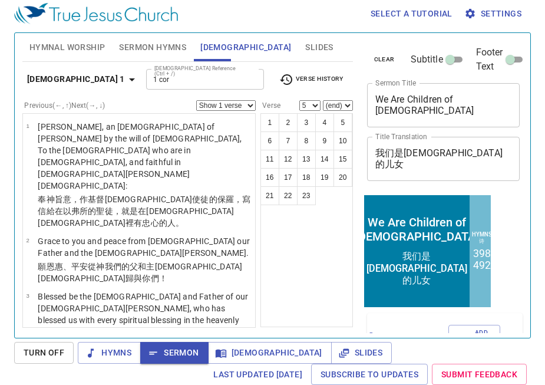
click at [157, 41] on span "Sermon Hymns" at bounding box center [152, 47] width 67 height 15
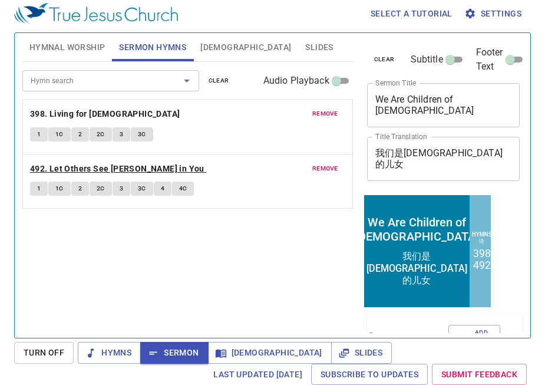
click at [60, 172] on b "492. Let Others See [PERSON_NAME] in You" at bounding box center [117, 168] width 174 height 15
click at [41, 192] on button "1" at bounding box center [39, 189] width 18 height 14
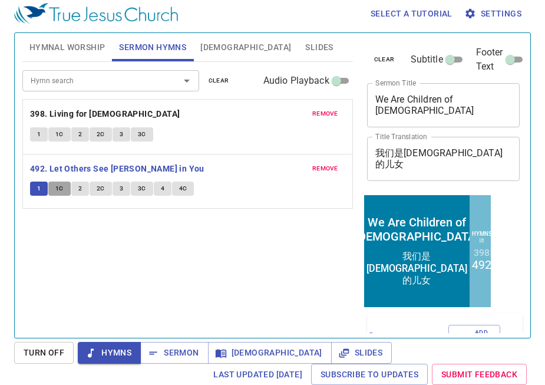
click at [57, 186] on span "1C" at bounding box center [59, 188] width 8 height 11
click at [83, 189] on button "2" at bounding box center [80, 189] width 18 height 14
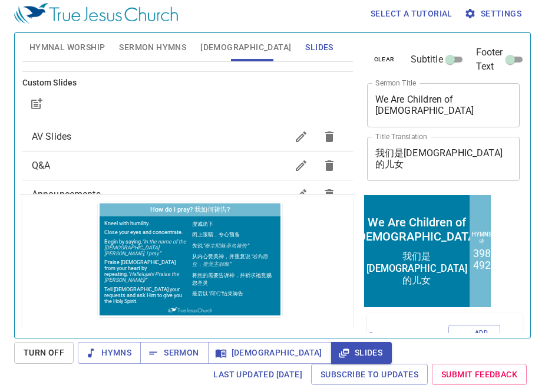
scroll to position [128, 0]
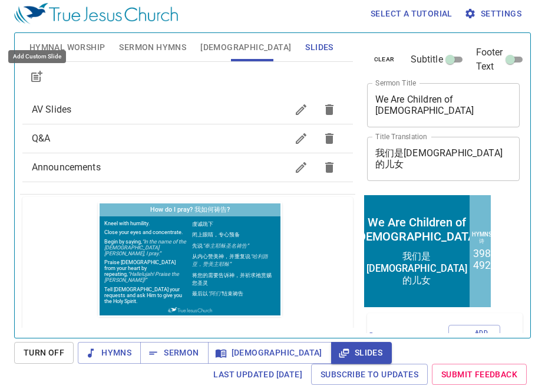
click at [36, 80] on icon "button" at bounding box center [36, 77] width 14 height 14
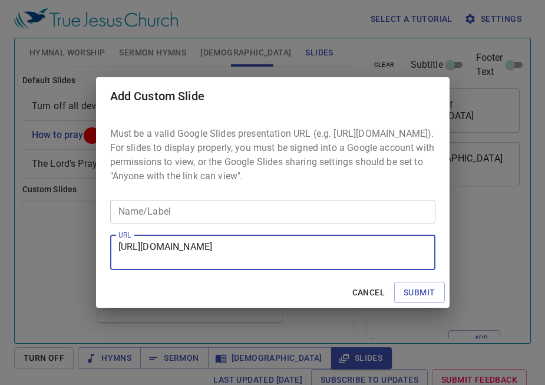
scroll to position [5, 0]
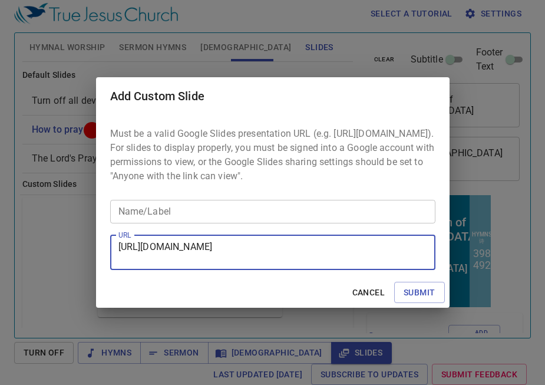
type textarea "[URL][DOMAIN_NAME]"
click at [254, 223] on input "Name/Label" at bounding box center [272, 212] width 325 height 24
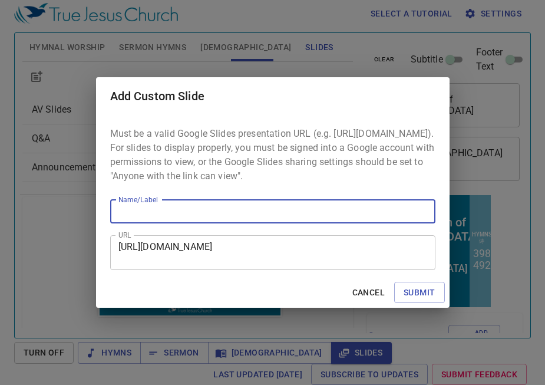
scroll to position [0, 0]
type input "Slides"
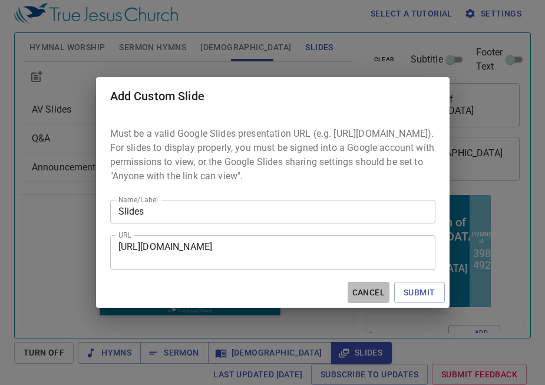
click at [372, 298] on span "Cancel" at bounding box center [368, 292] width 32 height 15
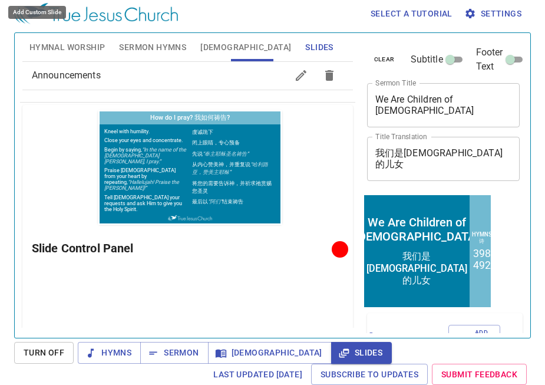
scroll to position [119, 0]
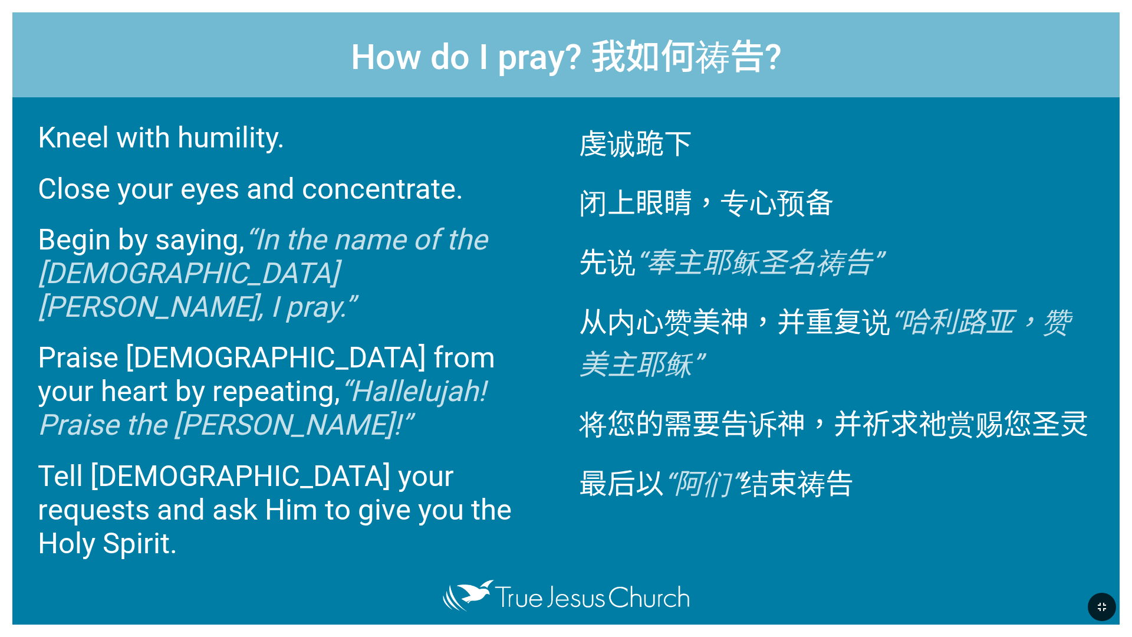
click at [1098, 597] on button "button" at bounding box center [1101, 606] width 28 height 28
